Goal: Task Accomplishment & Management: Complete application form

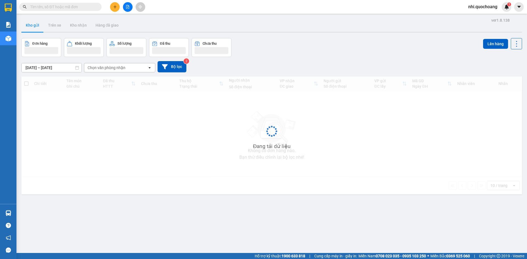
click at [67, 6] on input "text" at bounding box center [62, 7] width 65 height 6
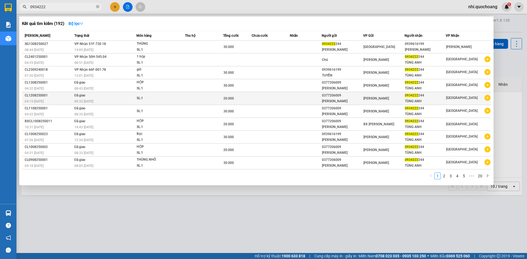
type input "0934222"
click at [295, 103] on td at bounding box center [306, 98] width 32 height 13
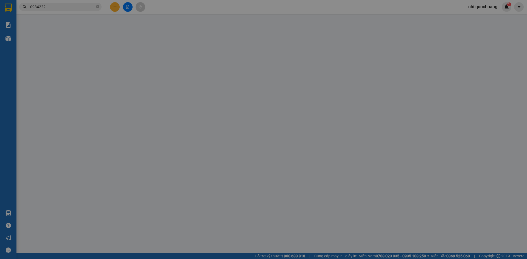
type input "0377206009"
type input "[PERSON_NAME]"
type input "0934222244"
type input "TÙNG ANH"
type input "20.000"
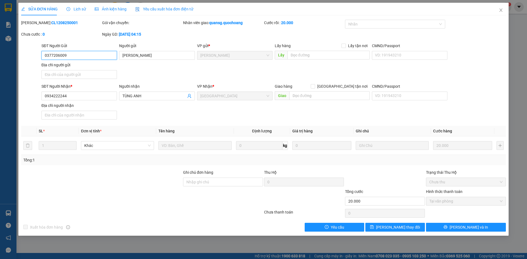
drag, startPoint x: 16, startPoint y: 59, endPoint x: 0, endPoint y: 61, distance: 16.4
click at [0, 61] on div "SỬA ĐƠN HÀNG Lịch sử Ảnh kiện hàng Yêu cầu xuất hóa đơn điện tử Total Paid Fee …" at bounding box center [263, 129] width 527 height 259
click at [501, 9] on icon "close" at bounding box center [500, 10] width 4 height 4
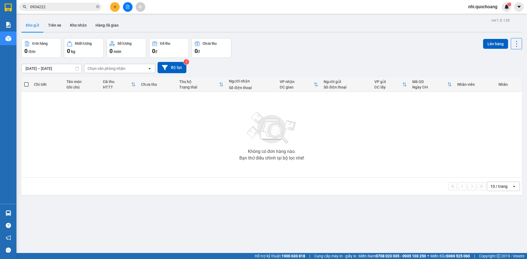
click at [117, 9] on button at bounding box center [115, 7] width 10 height 10
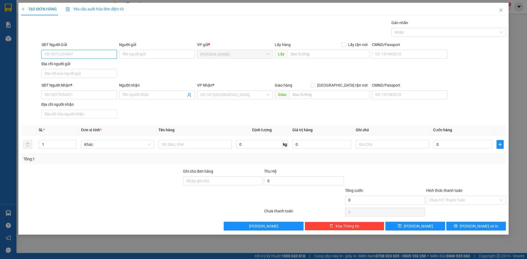
click at [79, 55] on input "SĐT Người Gửi" at bounding box center [78, 54] width 75 height 9
paste input "0377206009"
type input "0377206009"
click at [90, 67] on div "0377206009 - [PERSON_NAME]" at bounding box center [79, 65] width 69 height 6
type input "[PERSON_NAME]"
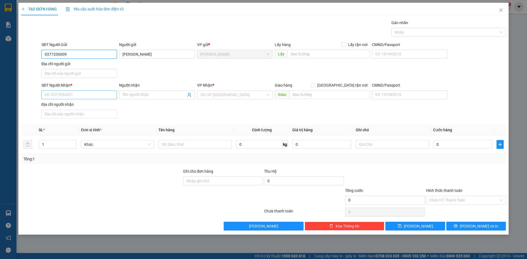
type input "0377206009"
click at [77, 95] on input "SĐT Người Nhận *" at bounding box center [78, 94] width 75 height 9
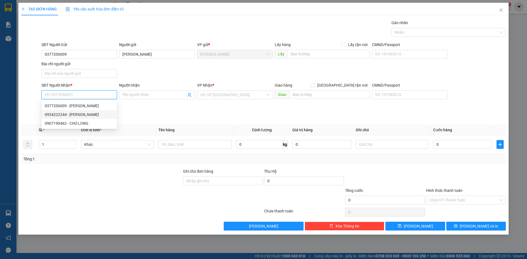
click at [81, 113] on div "0934222244 - [PERSON_NAME]" at bounding box center [79, 115] width 69 height 6
type input "0934222244"
type input "[PERSON_NAME]"
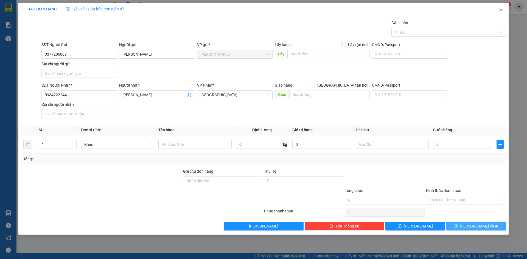
click at [474, 225] on span "[PERSON_NAME] và In" at bounding box center [478, 226] width 38 height 6
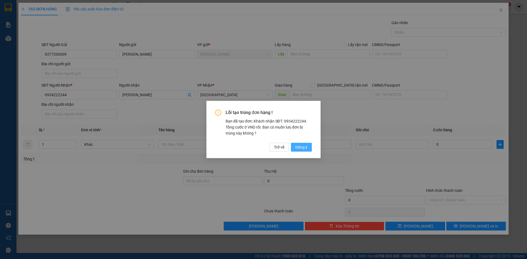
click at [307, 145] on span "Đồng ý" at bounding box center [301, 147] width 12 height 6
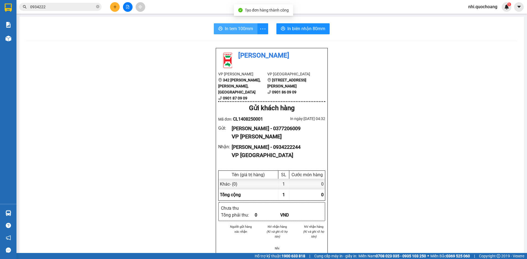
click at [245, 27] on span "In tem 100mm" at bounding box center [239, 28] width 28 height 7
